Goal: Book appointment/travel/reservation

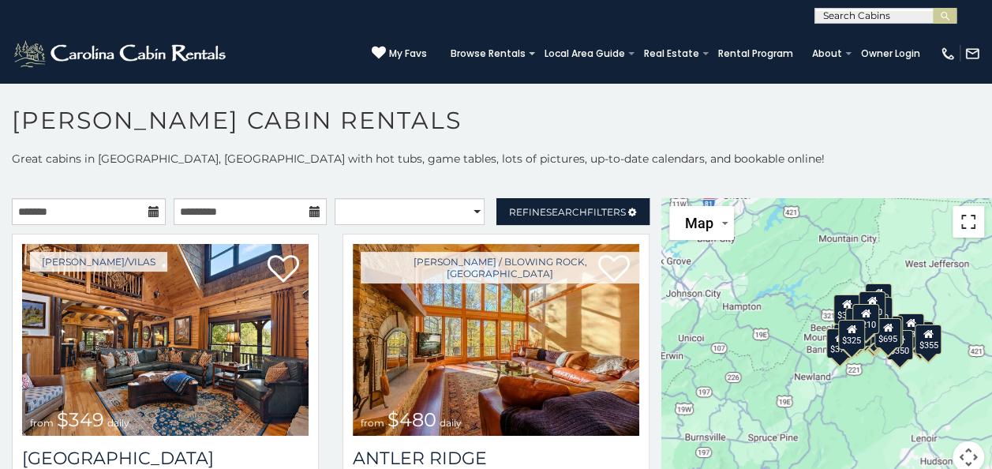
click at [960, 223] on button "Toggle fullscreen view" at bounding box center [969, 222] width 32 height 32
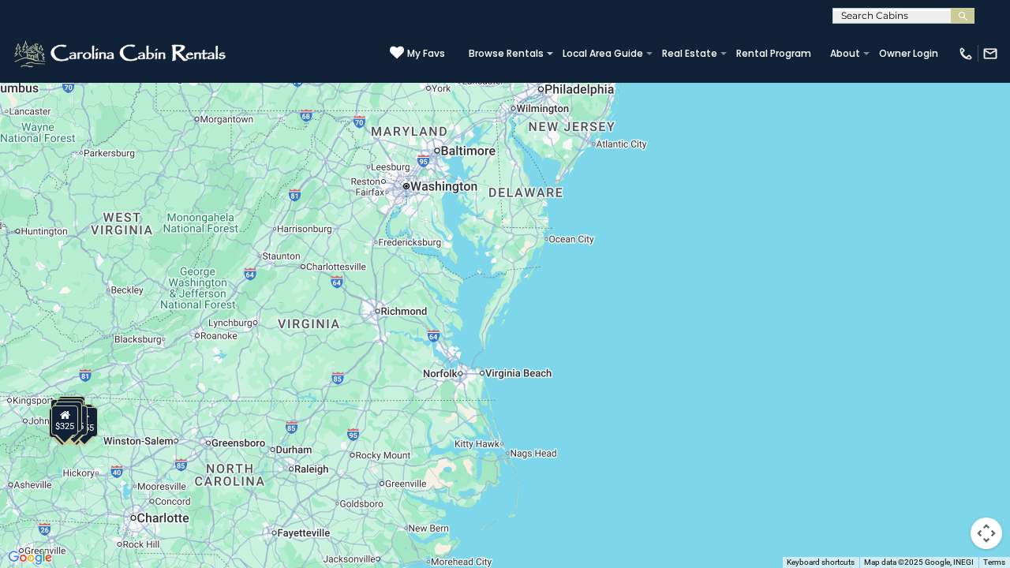
click at [987, 26] on button "Toggle fullscreen view" at bounding box center [987, 24] width 32 height 32
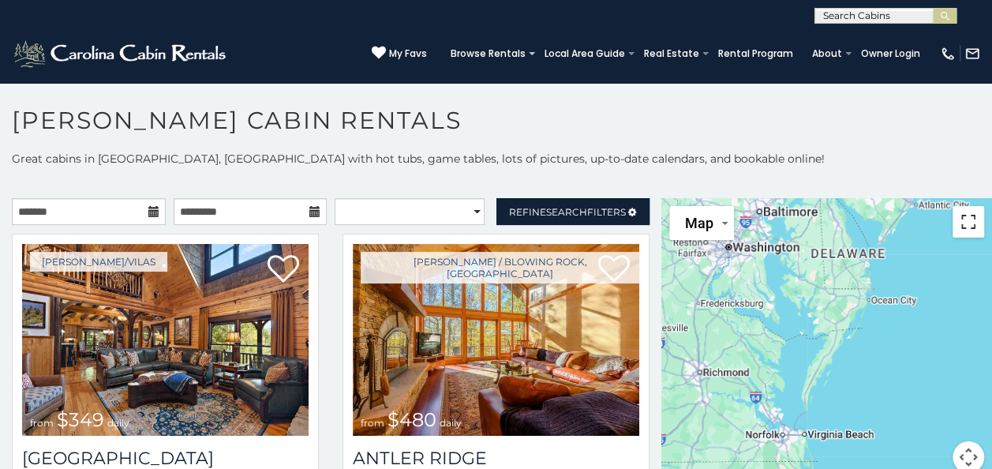
drag, startPoint x: 959, startPoint y: 223, endPoint x: 962, endPoint y: 281, distance: 58.5
click at [959, 223] on button "Toggle fullscreen view" at bounding box center [969, 222] width 32 height 32
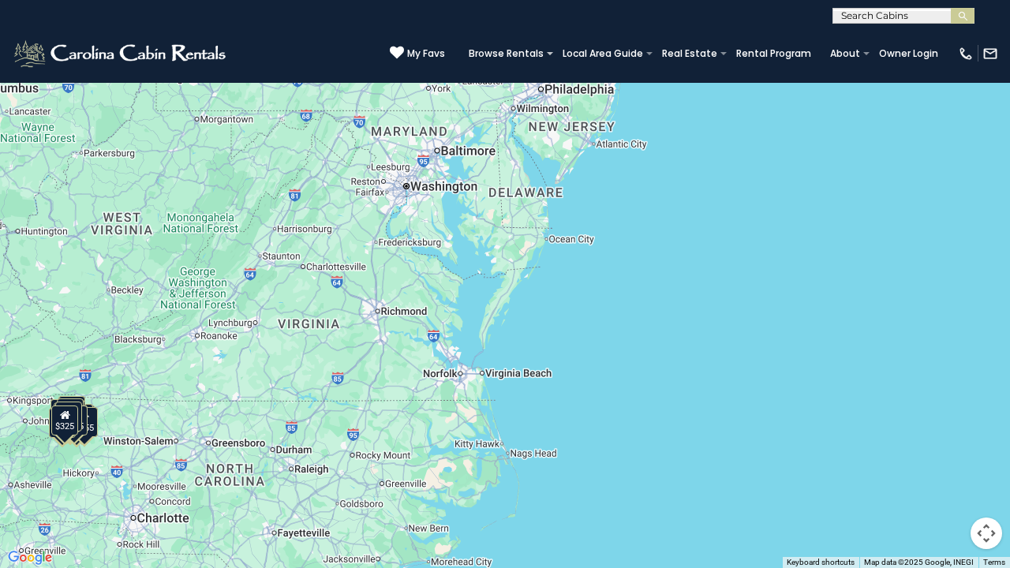
click at [775, 404] on div "$349 $480 $525 $315 $355 $675 $635 $930 $400 $451 $330 $400 $485 $460 $395 $255…" at bounding box center [505, 284] width 1010 height 568
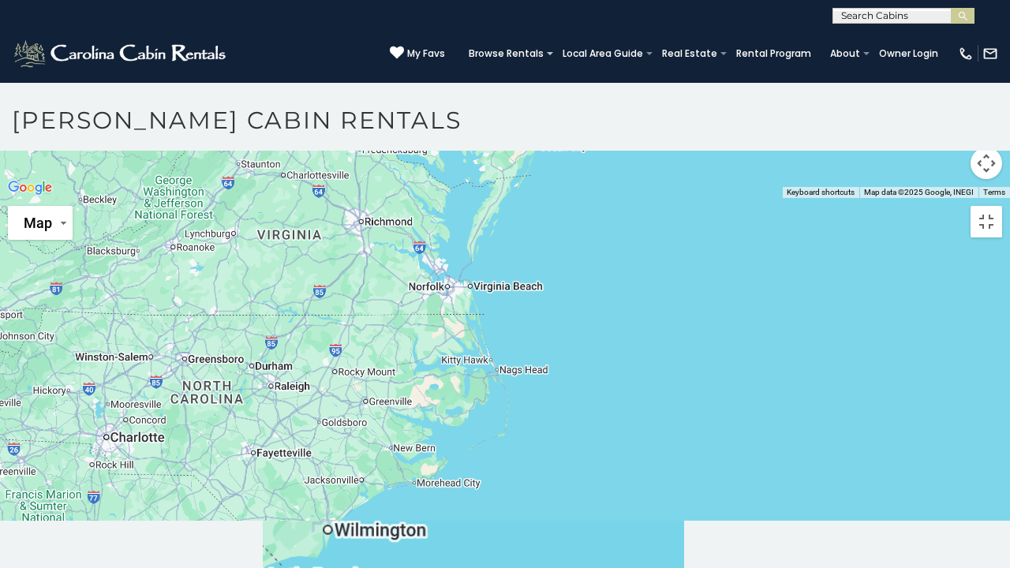
click at [775, 198] on div at bounding box center [505, 198] width 1010 height 0
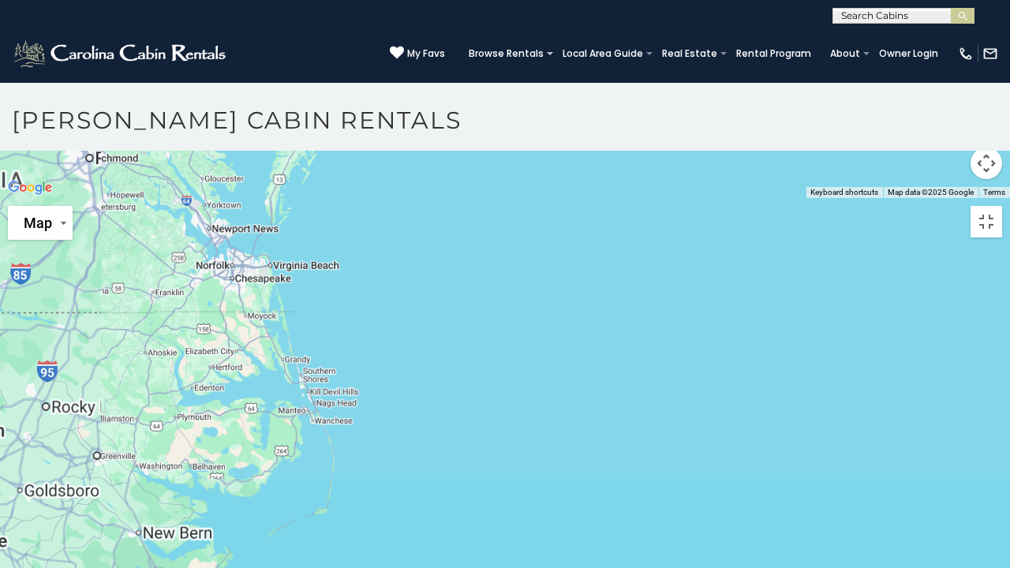
click at [775, 198] on div at bounding box center [505, 198] width 1010 height 0
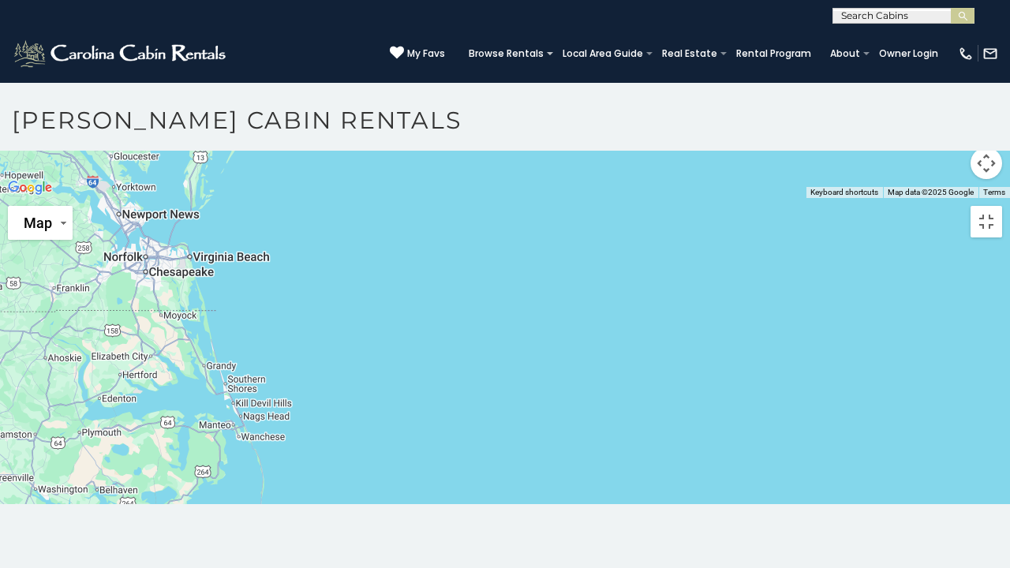
click at [775, 198] on div at bounding box center [505, 198] width 1010 height 0
click at [614, 198] on div at bounding box center [505, 198] width 1010 height 0
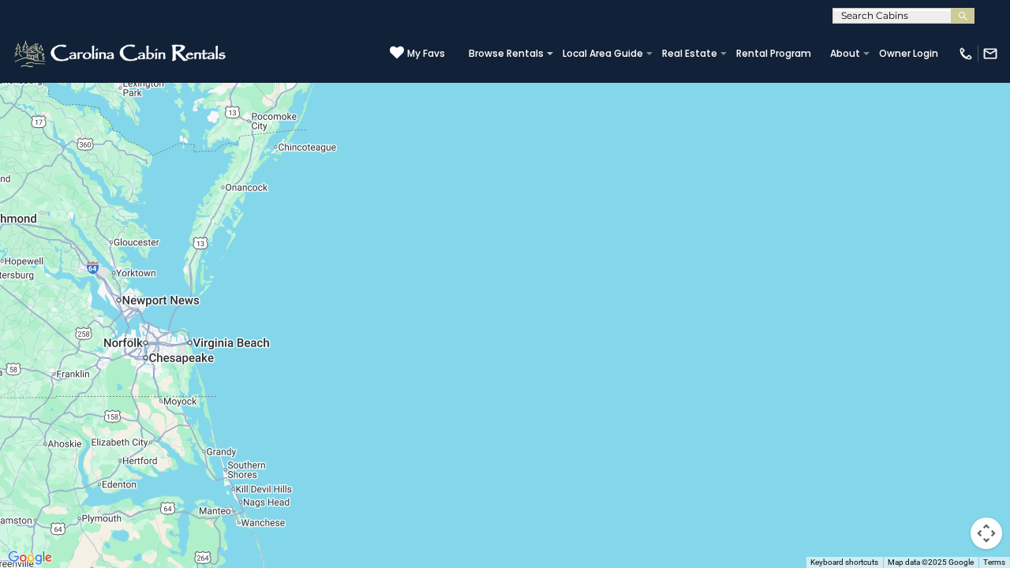
click at [991, 119] on div at bounding box center [505, 284] width 1010 height 568
click at [982, 18] on button "Toggle fullscreen view" at bounding box center [987, 24] width 32 height 32
